Goal: Ask a question

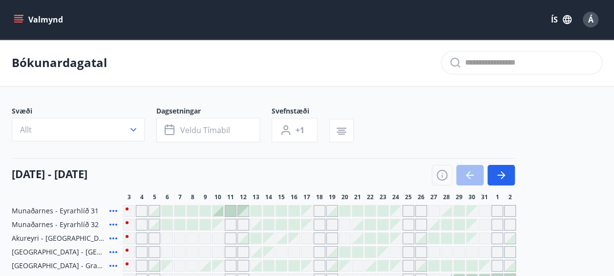
click at [19, 12] on button "Valmynd" at bounding box center [39, 20] width 55 height 18
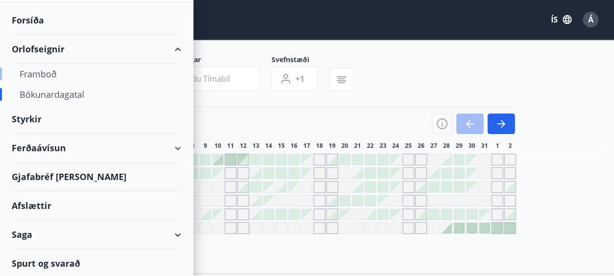
scroll to position [54, 0]
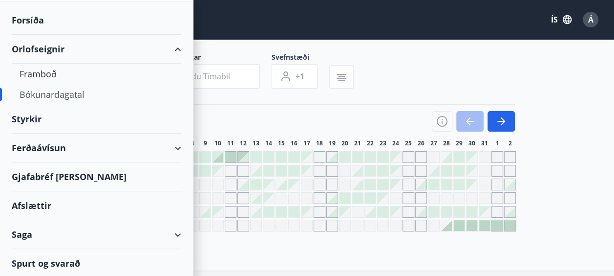
click at [62, 256] on div "Spurt og svarað" at bounding box center [97, 263] width 170 height 28
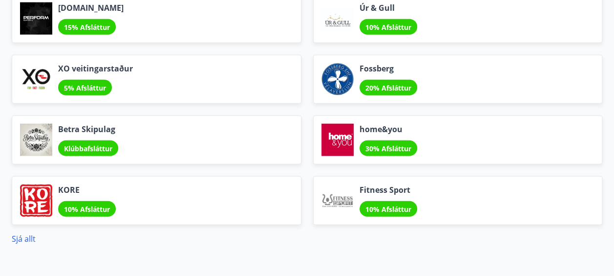
scroll to position [1248, 0]
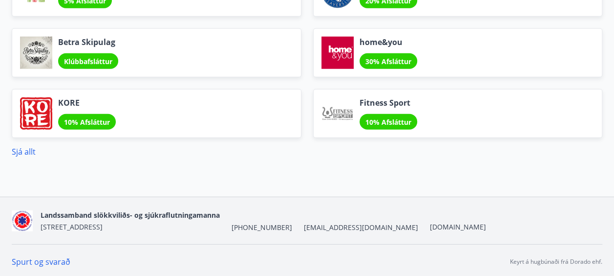
click at [47, 256] on link "Spurt og svarað" at bounding box center [41, 261] width 59 height 11
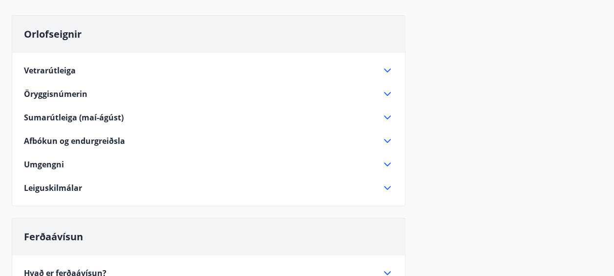
scroll to position [85, 0]
click at [387, 187] on icon at bounding box center [388, 187] width 12 height 12
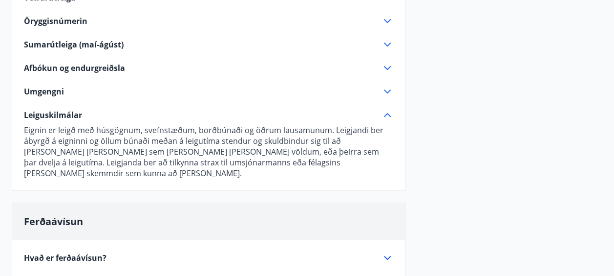
scroll to position [158, 0]
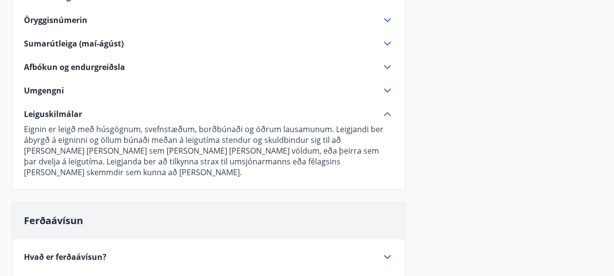
click at [387, 110] on icon at bounding box center [388, 114] width 12 height 12
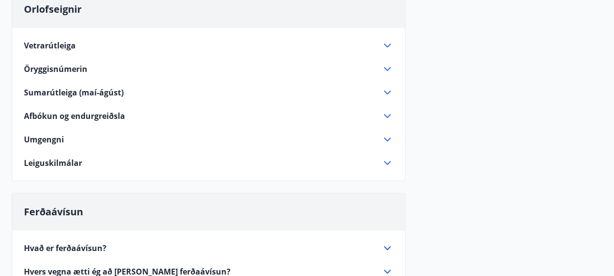
scroll to position [108, 0]
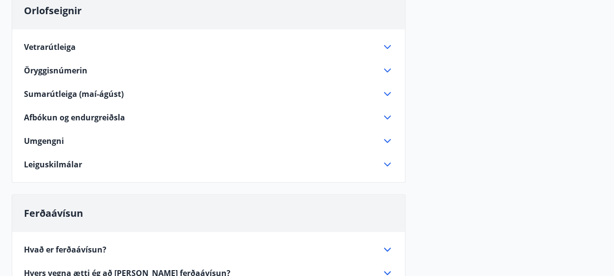
click at [388, 67] on icon at bounding box center [388, 71] width 12 height 12
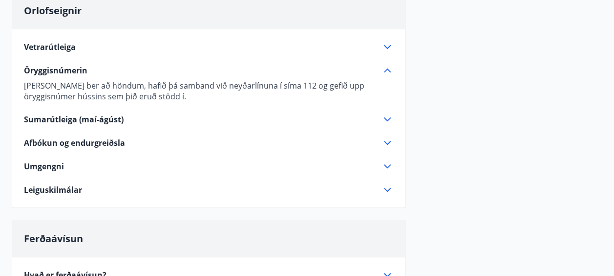
click at [388, 67] on icon at bounding box center [388, 71] width 12 height 12
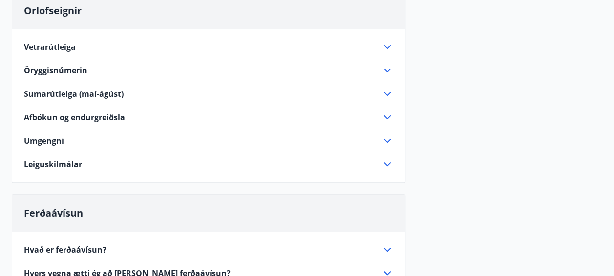
click at [386, 93] on icon at bounding box center [387, 94] width 7 height 4
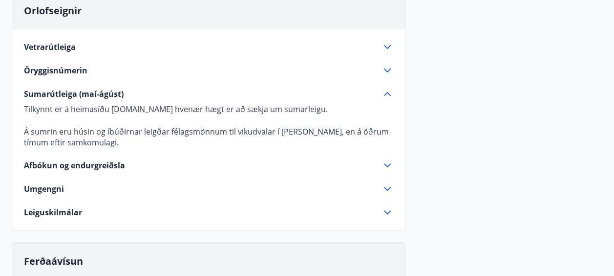
click at [386, 93] on icon at bounding box center [387, 94] width 7 height 4
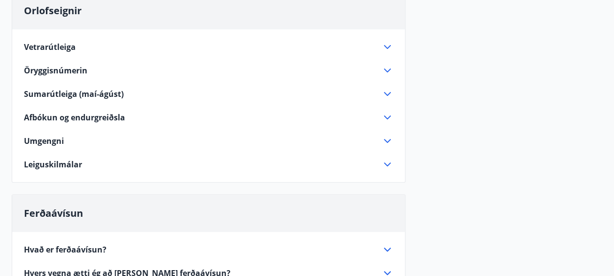
click at [387, 121] on icon at bounding box center [388, 117] width 12 height 12
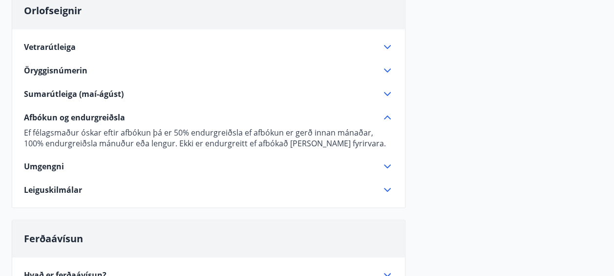
click at [388, 113] on icon at bounding box center [388, 117] width 12 height 12
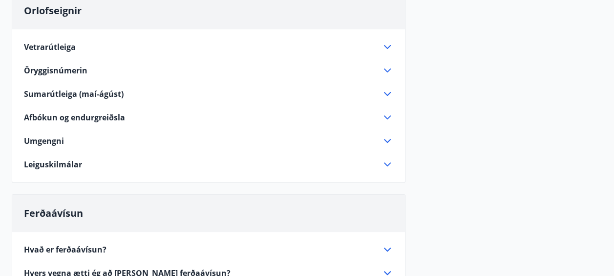
click at [385, 44] on icon at bounding box center [388, 47] width 12 height 12
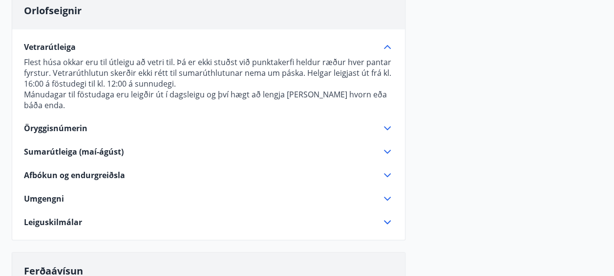
click at [385, 44] on icon at bounding box center [388, 47] width 12 height 12
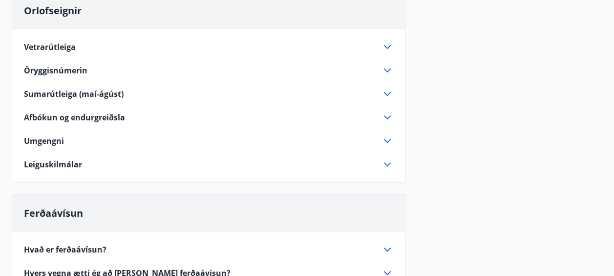
click at [390, 137] on icon at bounding box center [388, 141] width 12 height 12
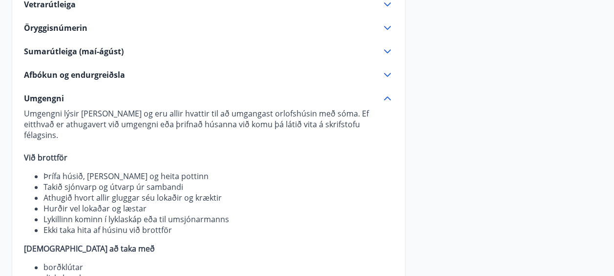
scroll to position [149, 0]
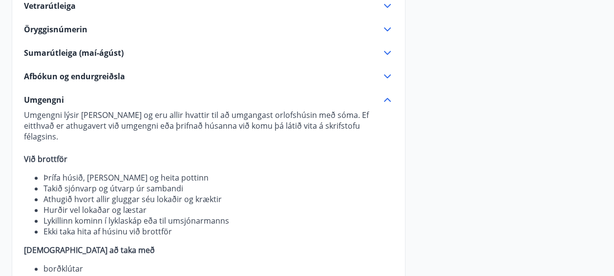
click at [388, 98] on icon at bounding box center [387, 100] width 7 height 4
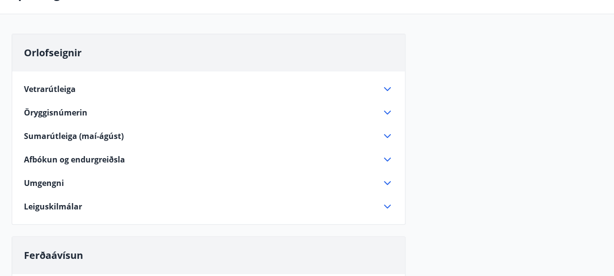
scroll to position [0, 0]
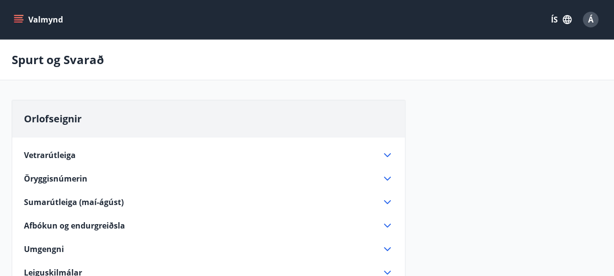
click at [22, 21] on icon "menu" at bounding box center [19, 20] width 10 height 10
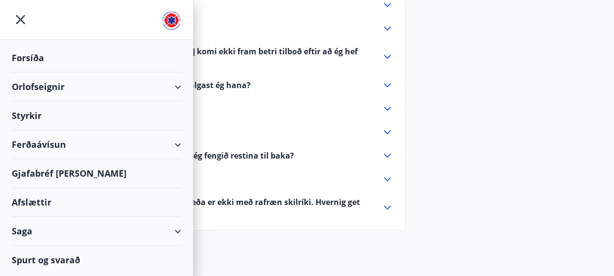
scroll to position [410, 0]
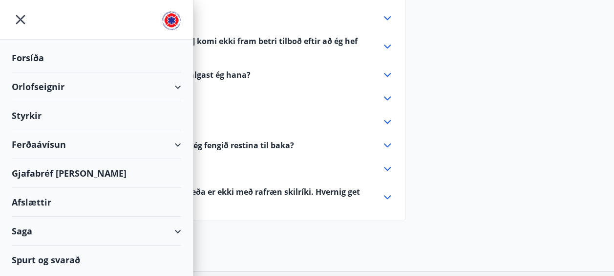
click at [182, 233] on icon at bounding box center [178, 231] width 12 height 12
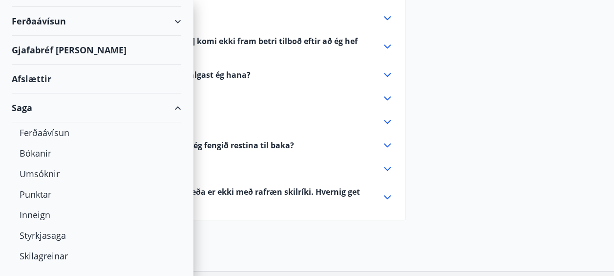
scroll to position [140, 0]
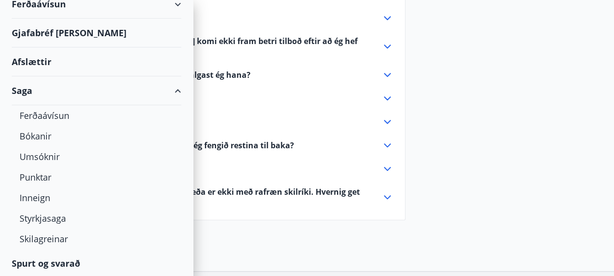
click at [169, 84] on div "Saga" at bounding box center [97, 90] width 170 height 29
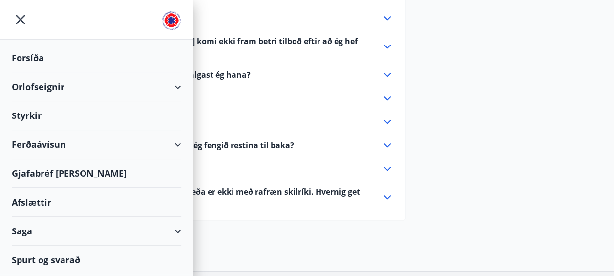
scroll to position [0, 0]
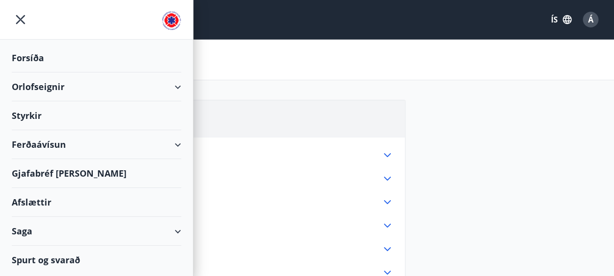
click at [20, 15] on icon "menu" at bounding box center [21, 20] width 18 height 18
